Goal: Task Accomplishment & Management: Use online tool/utility

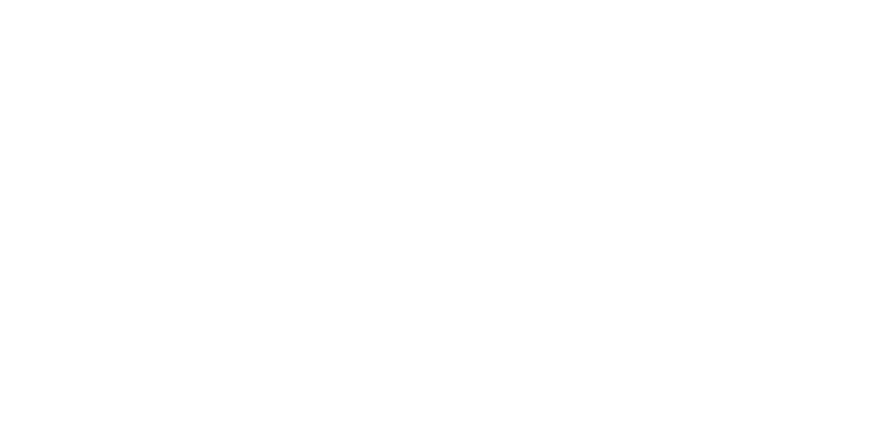
type input "**********"
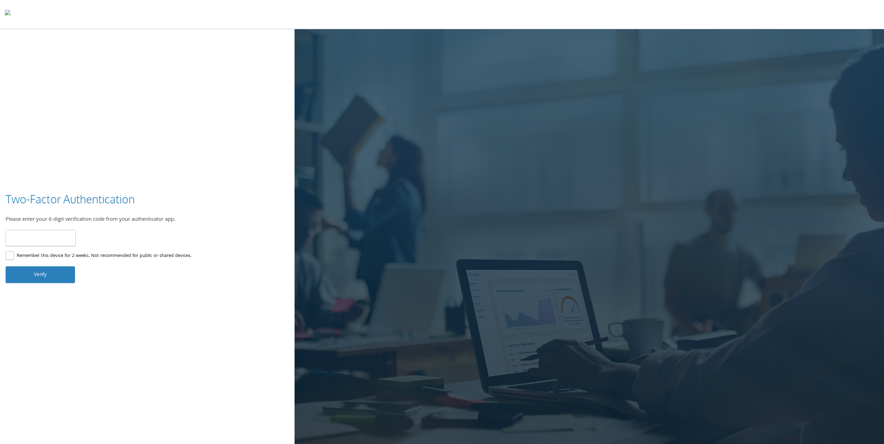
click at [11, 257] on label "Remember this device for 2 weeks. Not recommended for public or shared devices." at bounding box center [99, 256] width 186 height 9
click at [32, 232] on input "number" at bounding box center [41, 238] width 70 height 16
type input "******"
